Goal: Task Accomplishment & Management: Manage account settings

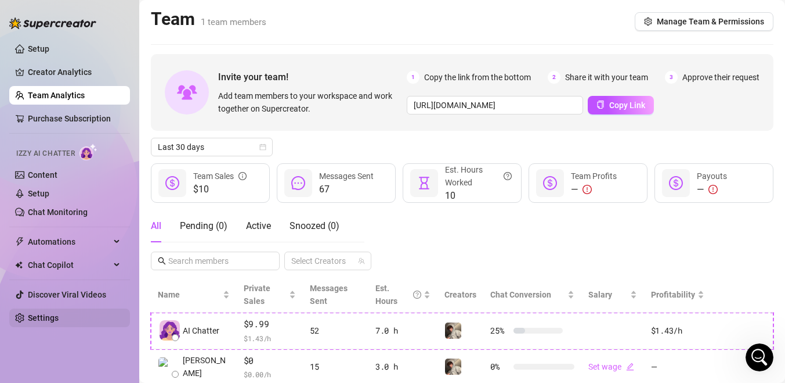
click at [56, 320] on link "Settings" at bounding box center [43, 317] width 31 height 9
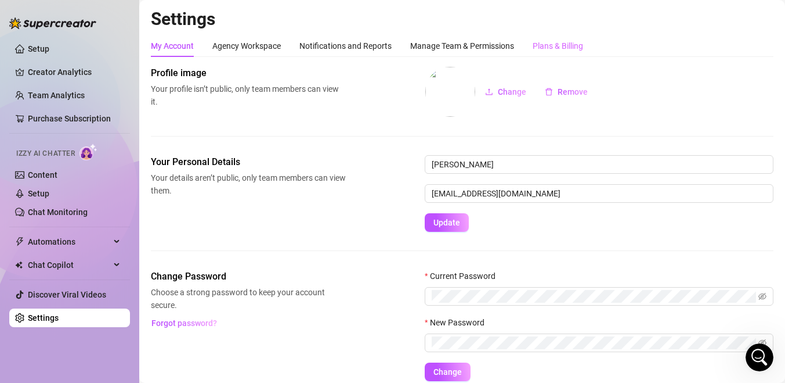
click at [559, 55] on div "Plans & Billing" at bounding box center [558, 46] width 51 height 22
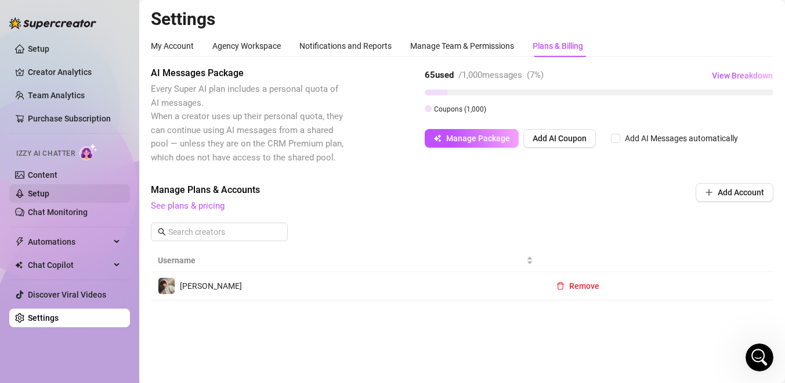
click at [49, 192] on link "Setup" at bounding box center [38, 193] width 21 height 9
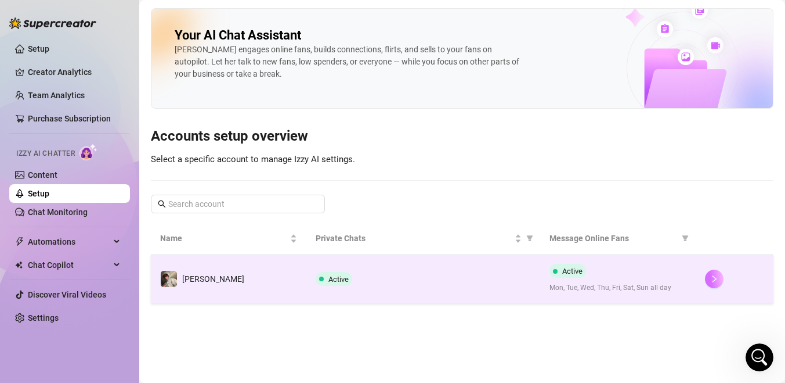
click at [709, 276] on button "button" at bounding box center [714, 278] width 19 height 19
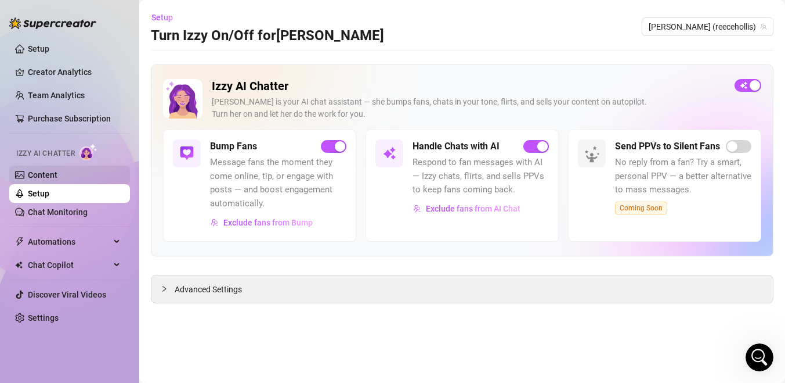
click at [57, 179] on link "Content" at bounding box center [43, 174] width 30 height 9
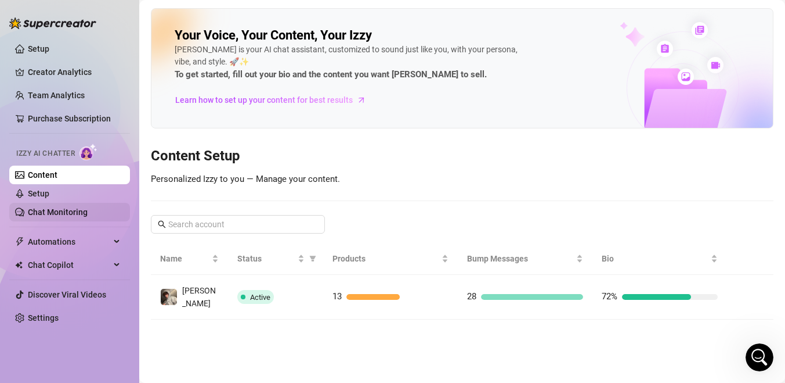
click at [84, 212] on link "Chat Monitoring" at bounding box center [58, 211] width 60 height 9
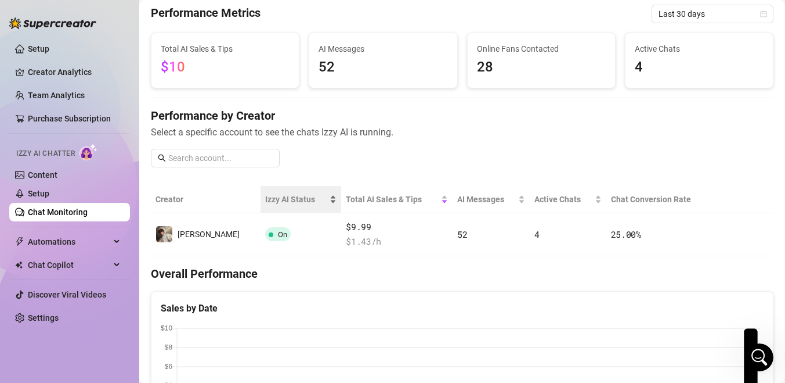
scroll to position [47, 0]
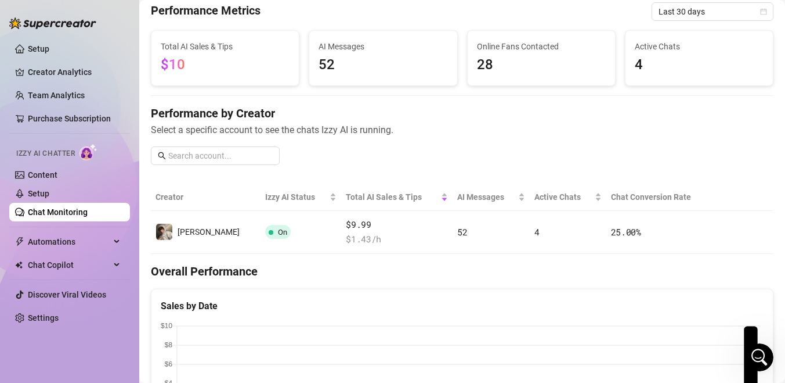
click at [178, 60] on span "$10" at bounding box center [173, 64] width 24 height 16
click at [515, 129] on span "Select a specific account to see the chats Izzy AI is running." at bounding box center [462, 129] width 623 height 15
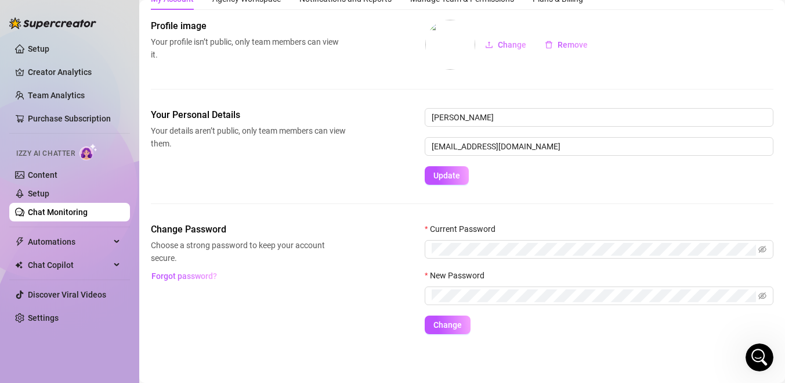
scroll to position [48, 0]
click at [49, 191] on link "Setup" at bounding box center [38, 193] width 21 height 9
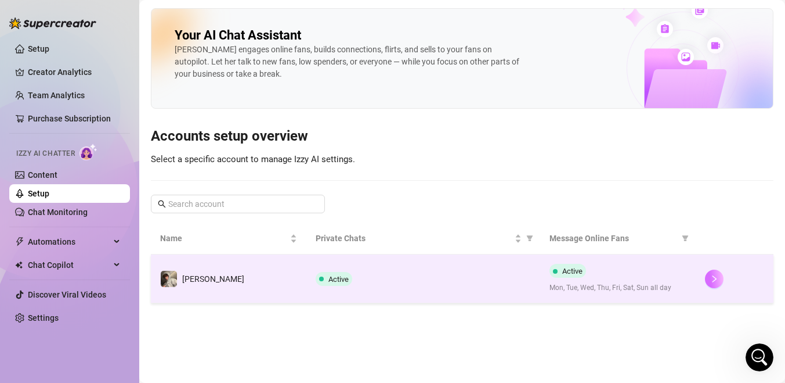
click at [713, 275] on icon "right" at bounding box center [715, 279] width 8 height 8
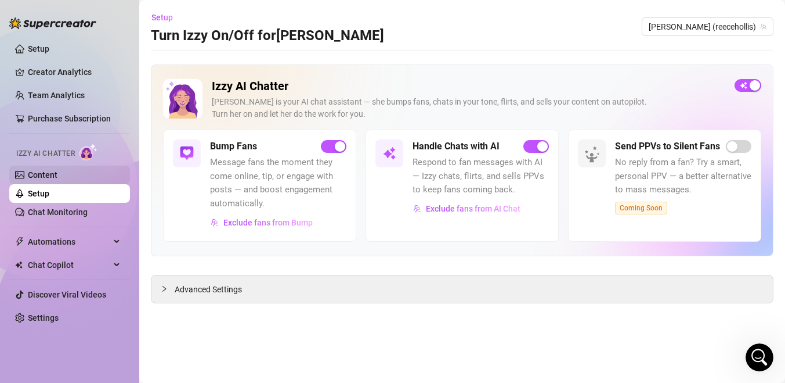
click at [39, 174] on link "Content" at bounding box center [43, 174] width 30 height 9
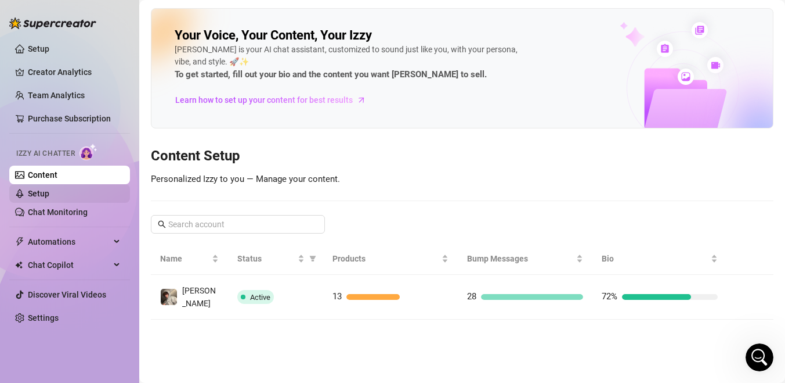
click at [49, 198] on link "Setup" at bounding box center [38, 193] width 21 height 9
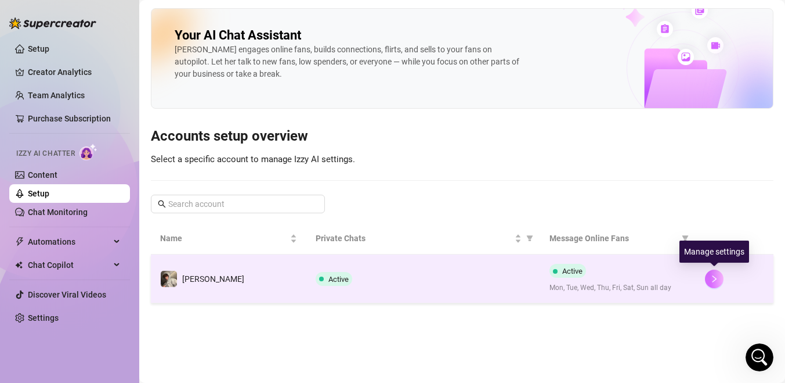
click at [715, 282] on icon "right" at bounding box center [715, 279] width 8 height 8
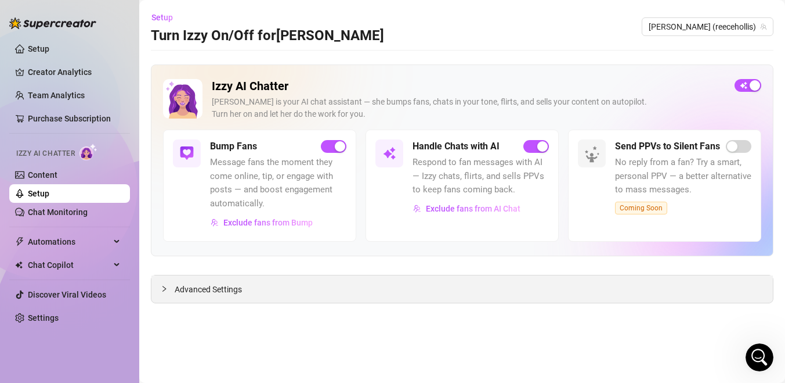
click at [327, 302] on div "Advanced Settings" at bounding box center [463, 288] width 622 height 27
click at [423, 203] on button "Exclude fans from AI Chat" at bounding box center [467, 208] width 109 height 19
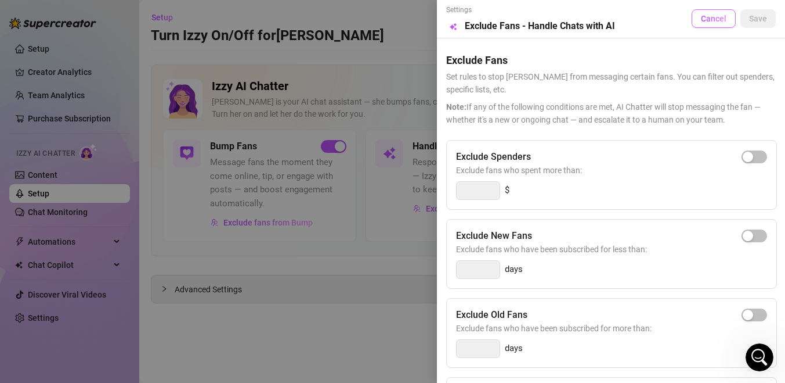
click at [713, 23] on span "Cancel" at bounding box center [714, 18] width 26 height 9
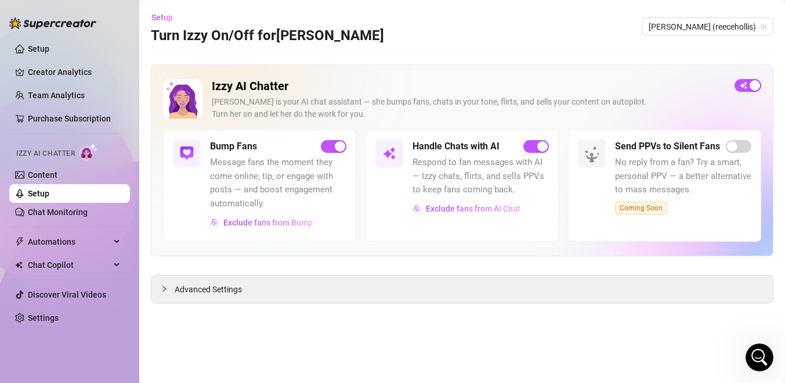
click at [407, 148] on div "Handle Chats with AI Respond to fan messages with AI — Izzy chats, flirts, and …" at bounding box center [462, 184] width 193 height 111
click at [406, 148] on div "Handle Chats with AI Respond to fan messages with AI — Izzy chats, flirts, and …" at bounding box center [462, 184] width 193 height 111
click at [226, 294] on span "Advanced Settings" at bounding box center [208, 289] width 67 height 13
